Goal: Information Seeking & Learning: Learn about a topic

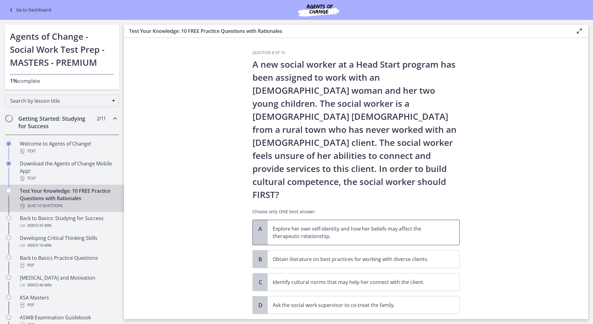
click at [341, 225] on p "Explore her own self-identity and how her beliefs may affect the therapeutic re…" at bounding box center [357, 232] width 169 height 15
click at [353, 323] on span "Confirm" at bounding box center [356, 327] width 20 height 7
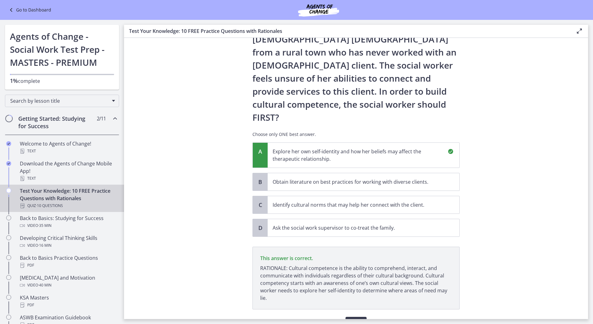
scroll to position [86, 0]
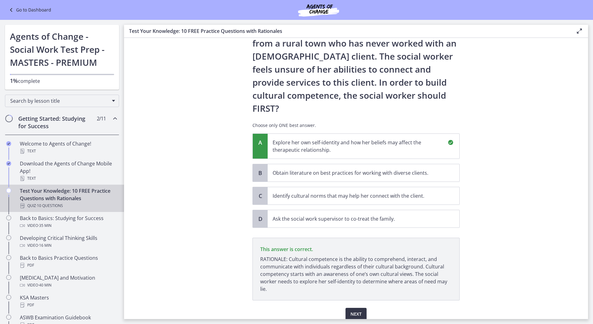
click at [356, 310] on span "Next" at bounding box center [355, 313] width 11 height 7
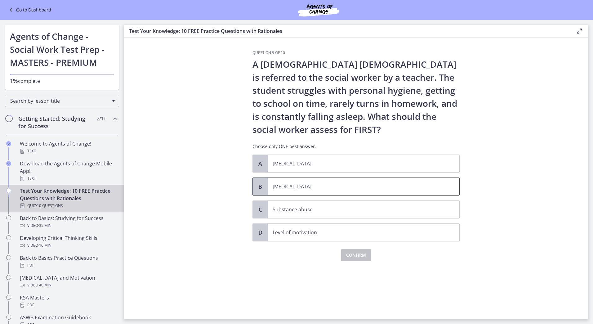
click at [313, 189] on p "[MEDICAL_DATA]" at bounding box center [357, 186] width 169 height 7
click at [360, 260] on button "Confirm" at bounding box center [356, 255] width 30 height 12
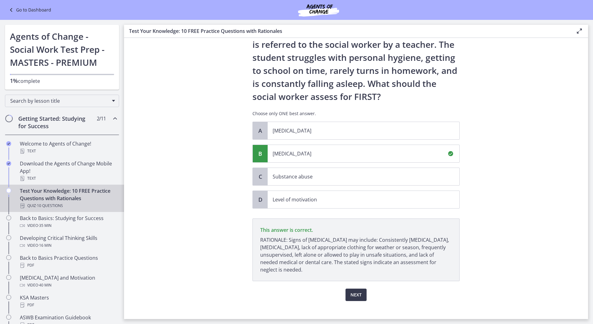
scroll to position [40, 0]
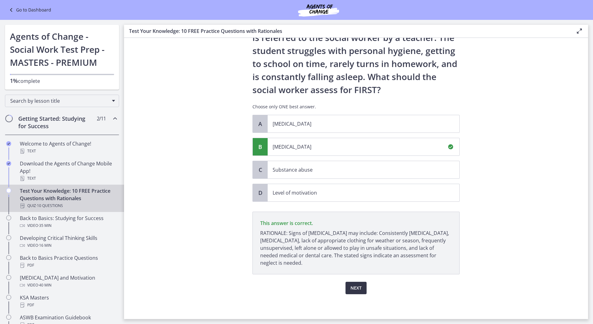
click at [362, 289] on button "Next" at bounding box center [355, 288] width 21 height 12
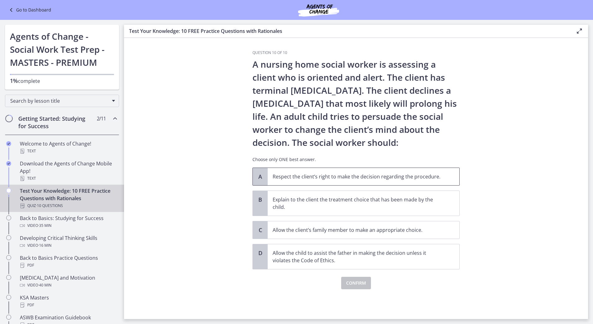
click at [337, 181] on span "Respect the client’s right to make the decision regarding the procedure." at bounding box center [364, 176] width 192 height 17
click at [356, 281] on span "Confirm" at bounding box center [356, 282] width 20 height 7
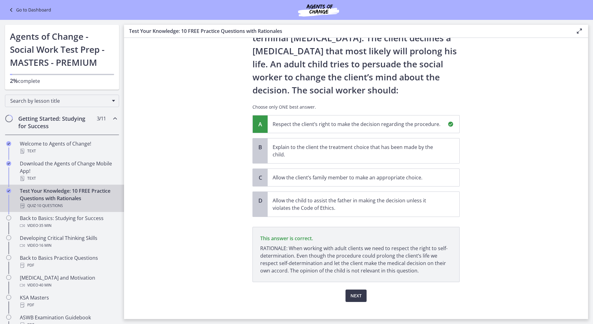
scroll to position [60, 0]
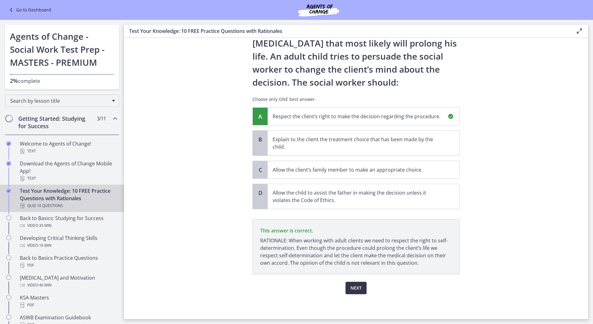
click at [362, 284] on button "Next" at bounding box center [355, 288] width 21 height 12
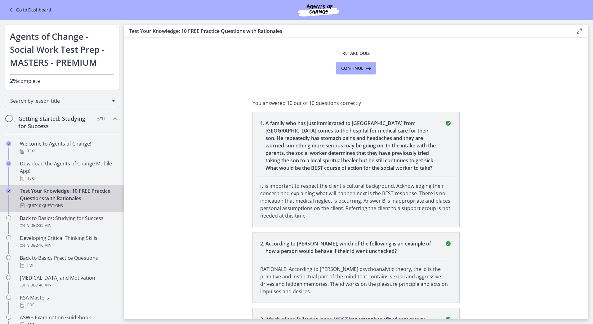
scroll to position [0, 0]
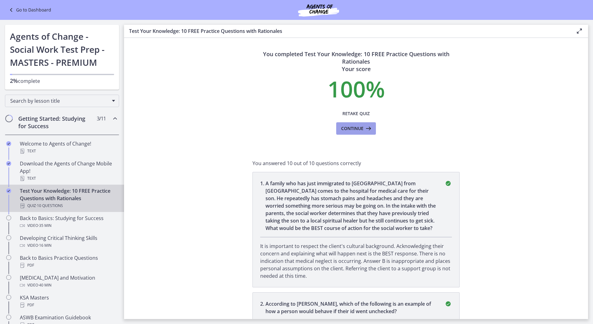
click at [356, 129] on span "Continue" at bounding box center [352, 128] width 22 height 7
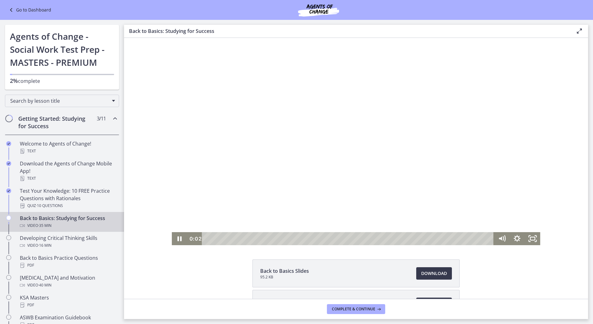
click at [279, 176] on div at bounding box center [356, 141] width 368 height 207
click at [279, 178] on div at bounding box center [356, 141] width 368 height 207
click at [370, 141] on div at bounding box center [356, 141] width 368 height 207
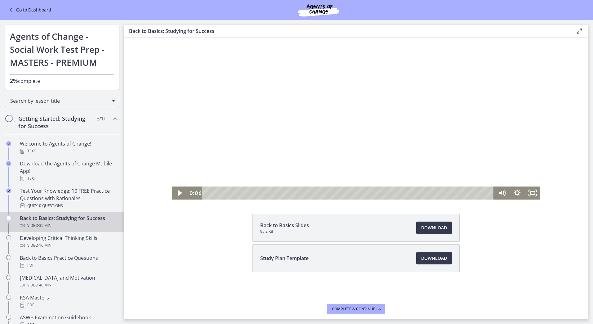
scroll to position [49, 0]
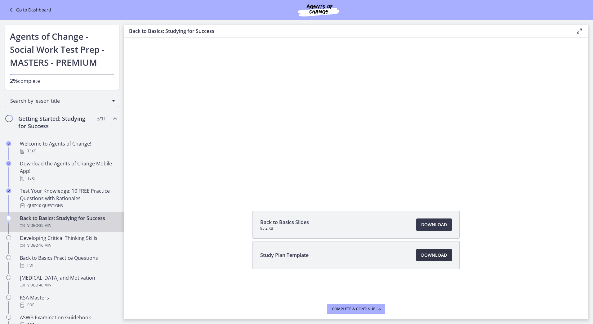
click at [430, 253] on span "Download Opens in a new window" at bounding box center [434, 254] width 26 height 7
click at [358, 309] on span "Complete & continue" at bounding box center [353, 308] width 43 height 5
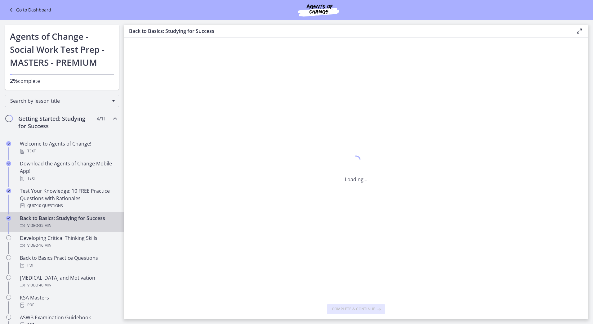
scroll to position [0, 0]
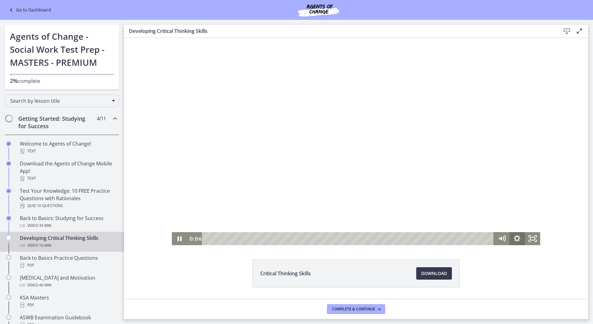
click at [517, 240] on icon "Show settings menu" at bounding box center [517, 238] width 7 height 7
click at [216, 238] on div "Playbar" at bounding box center [349, 238] width 282 height 13
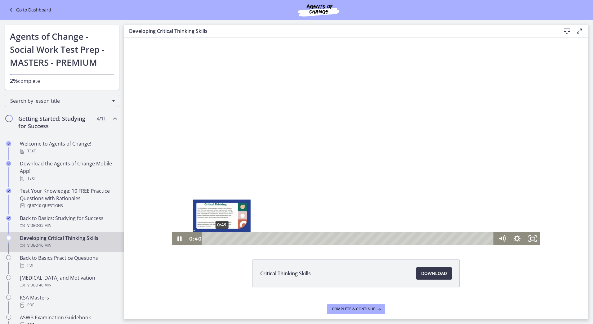
click at [220, 237] on div "0:49" at bounding box center [349, 238] width 282 height 13
click at [230, 238] on div "1:26" at bounding box center [349, 238] width 282 height 13
click at [235, 238] on div "1:40" at bounding box center [349, 238] width 282 height 13
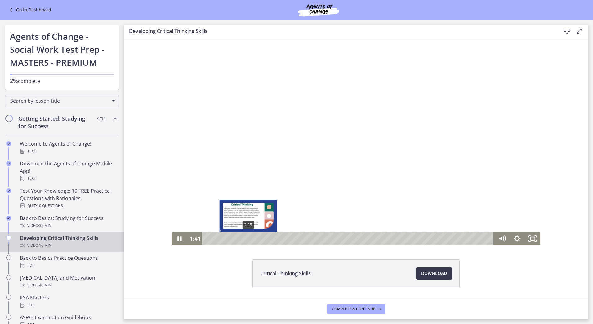
click at [246, 239] on div "2:19" at bounding box center [349, 238] width 282 height 13
click at [428, 188] on div at bounding box center [356, 141] width 368 height 207
click at [256, 239] on div "2:53" at bounding box center [349, 238] width 282 height 13
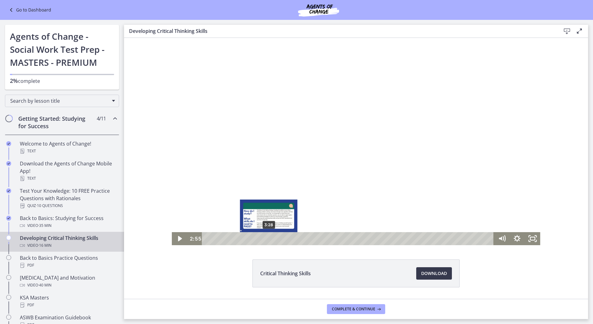
click at [266, 240] on div "3:28" at bounding box center [349, 238] width 282 height 13
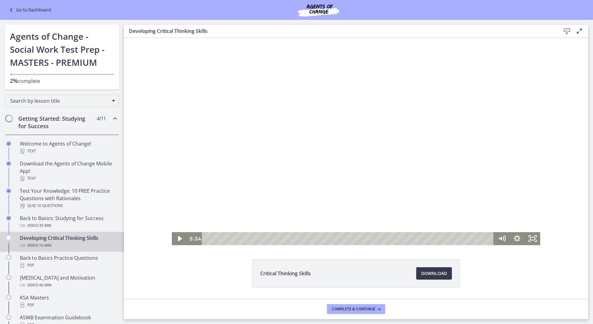
click at [482, 140] on div at bounding box center [356, 141] width 368 height 207
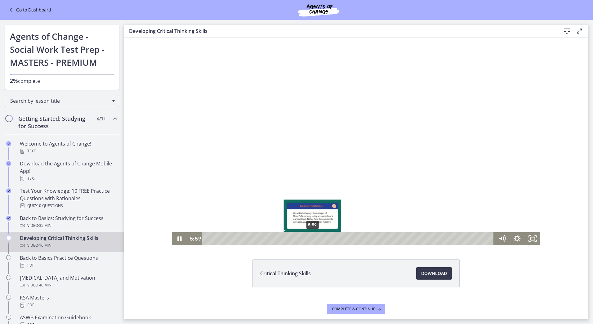
click at [310, 238] on div "5:59" at bounding box center [349, 238] width 282 height 13
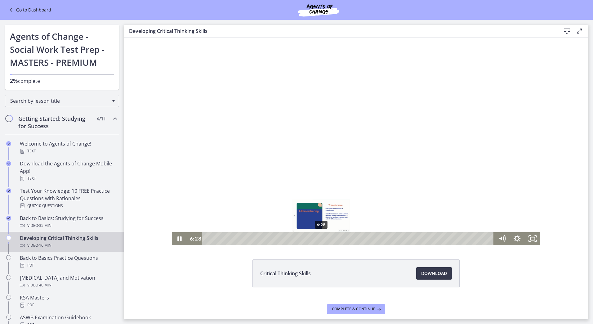
click at [319, 237] on div "6:28" at bounding box center [349, 238] width 282 height 13
click at [324, 239] on div "6:46" at bounding box center [349, 238] width 282 height 13
click at [335, 237] on div "7:22" at bounding box center [349, 238] width 282 height 13
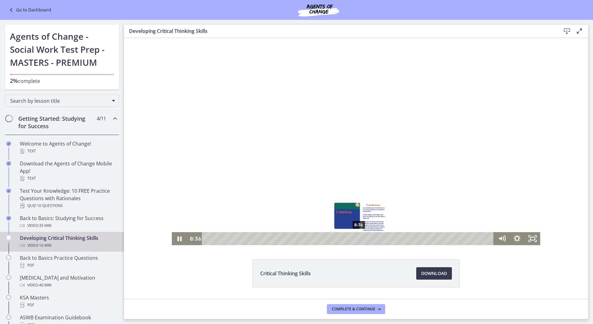
click at [357, 239] on div "8:36" at bounding box center [349, 238] width 282 height 13
click at [351, 240] on div "8:16" at bounding box center [349, 238] width 282 height 13
click at [348, 238] on div "8:06" at bounding box center [349, 238] width 282 height 13
click at [447, 108] on div at bounding box center [356, 141] width 368 height 207
click at [353, 238] on div "8:23" at bounding box center [349, 238] width 282 height 13
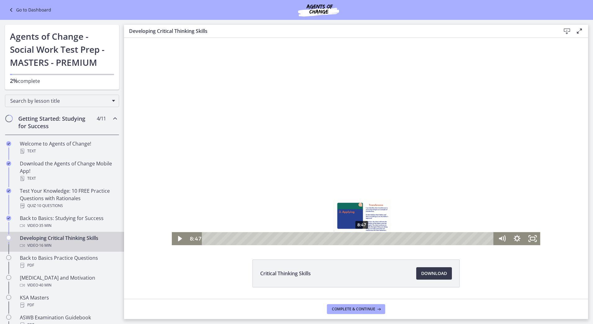
click at [360, 238] on div "8:47" at bounding box center [349, 238] width 282 height 13
click at [374, 238] on div "9:37" at bounding box center [349, 238] width 282 height 13
click at [388, 238] on div "10:24" at bounding box center [349, 238] width 282 height 13
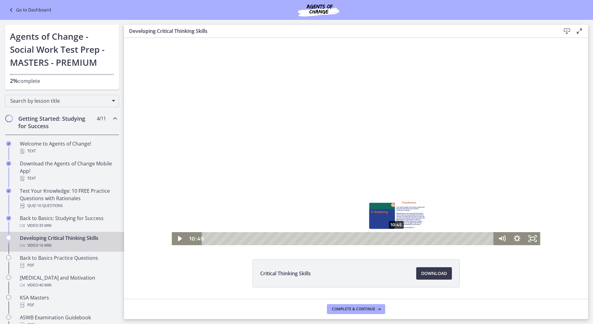
click at [394, 238] on div "10:45" at bounding box center [349, 238] width 282 height 13
click at [415, 240] on div "11:55" at bounding box center [349, 238] width 282 height 13
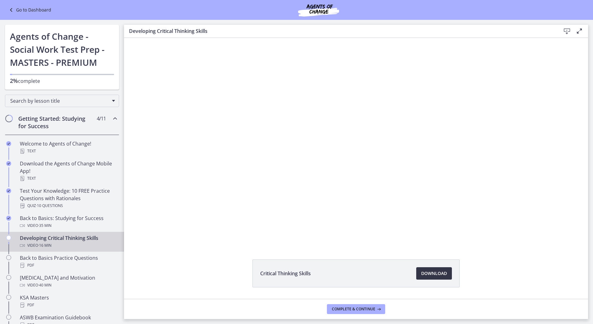
click at [430, 274] on span "Download Opens in a new window" at bounding box center [434, 272] width 26 height 7
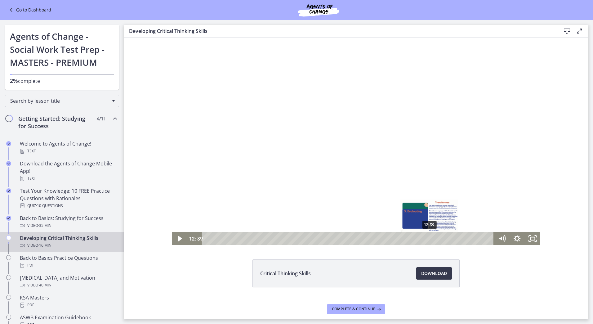
click at [428, 237] on div "12:39" at bounding box center [349, 238] width 282 height 13
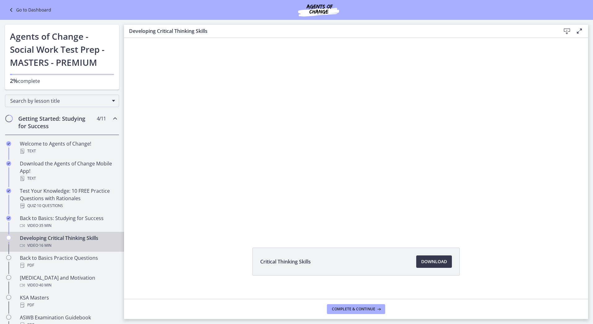
scroll to position [18, 0]
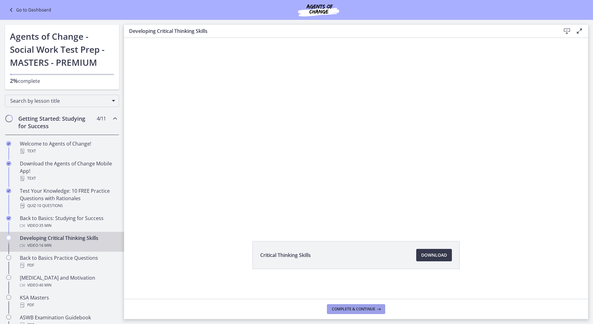
click at [367, 307] on span "Complete & continue" at bounding box center [353, 308] width 43 height 5
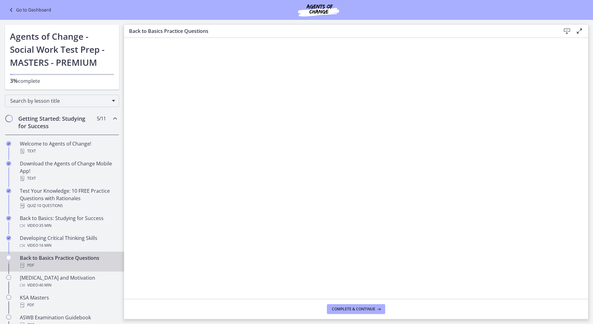
click at [566, 31] on icon at bounding box center [566, 31] width 7 height 7
